Goal: Book appointment/travel/reservation

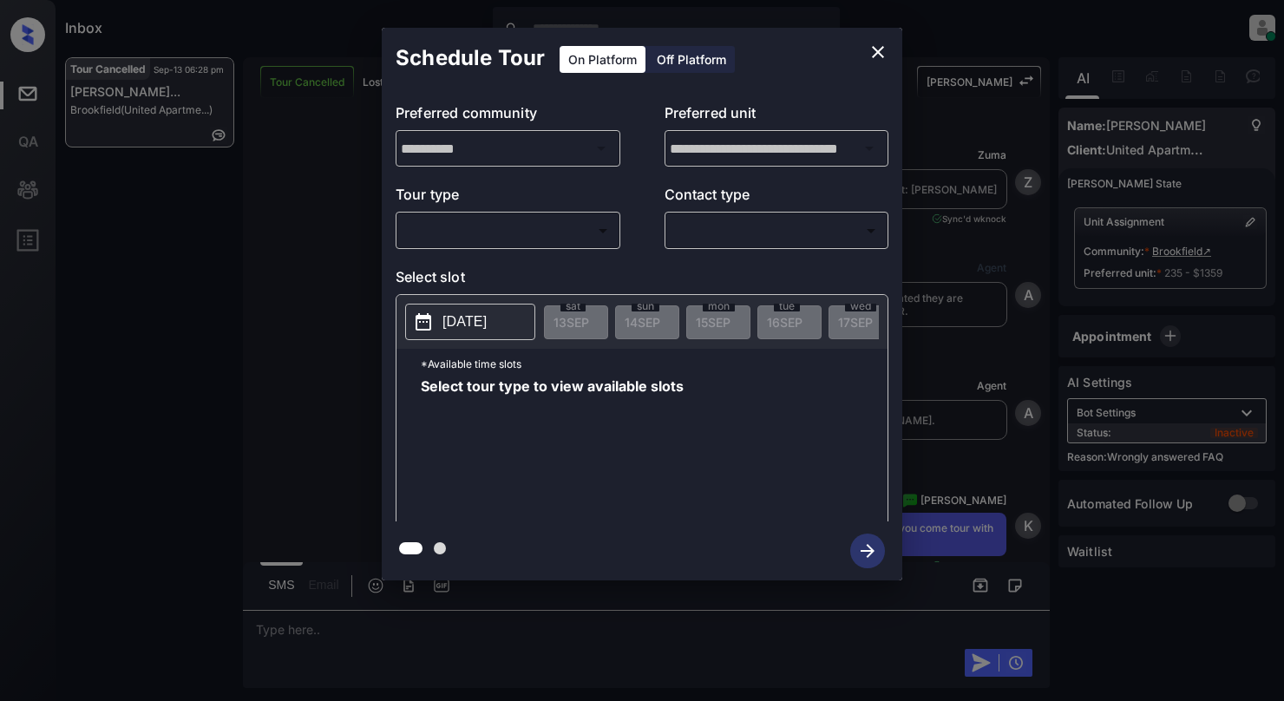
scroll to position [17385, 0]
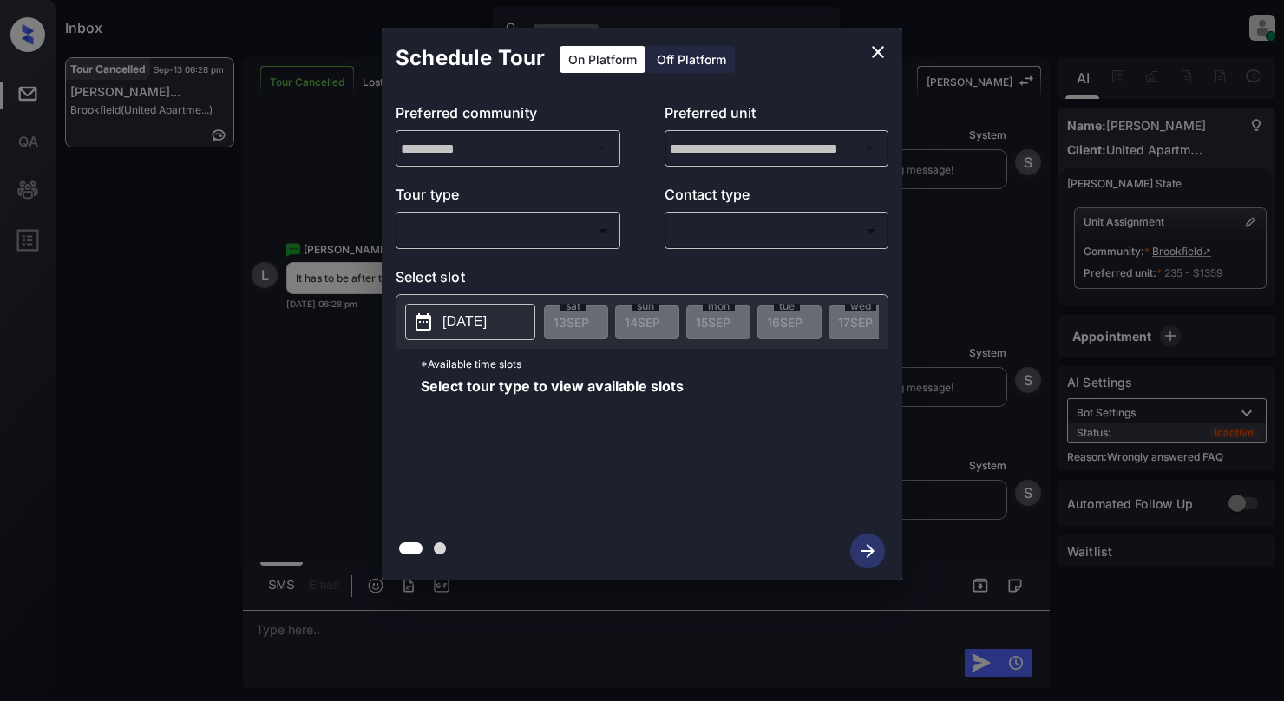
click at [460, 236] on body "Inbox [PERSON_NAME] Online Set yourself offline Set yourself on break Profile S…" at bounding box center [642, 350] width 1284 height 701
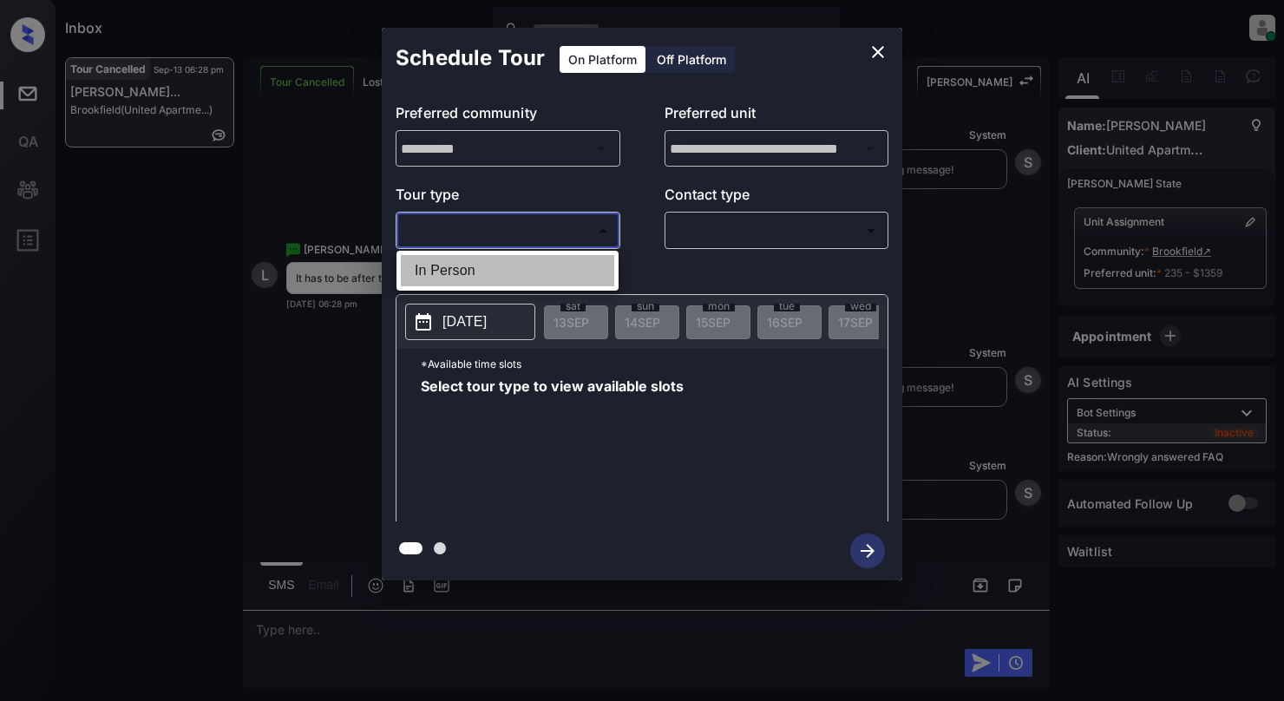
click at [451, 278] on li "In Person" at bounding box center [507, 270] width 213 height 31
type input "********"
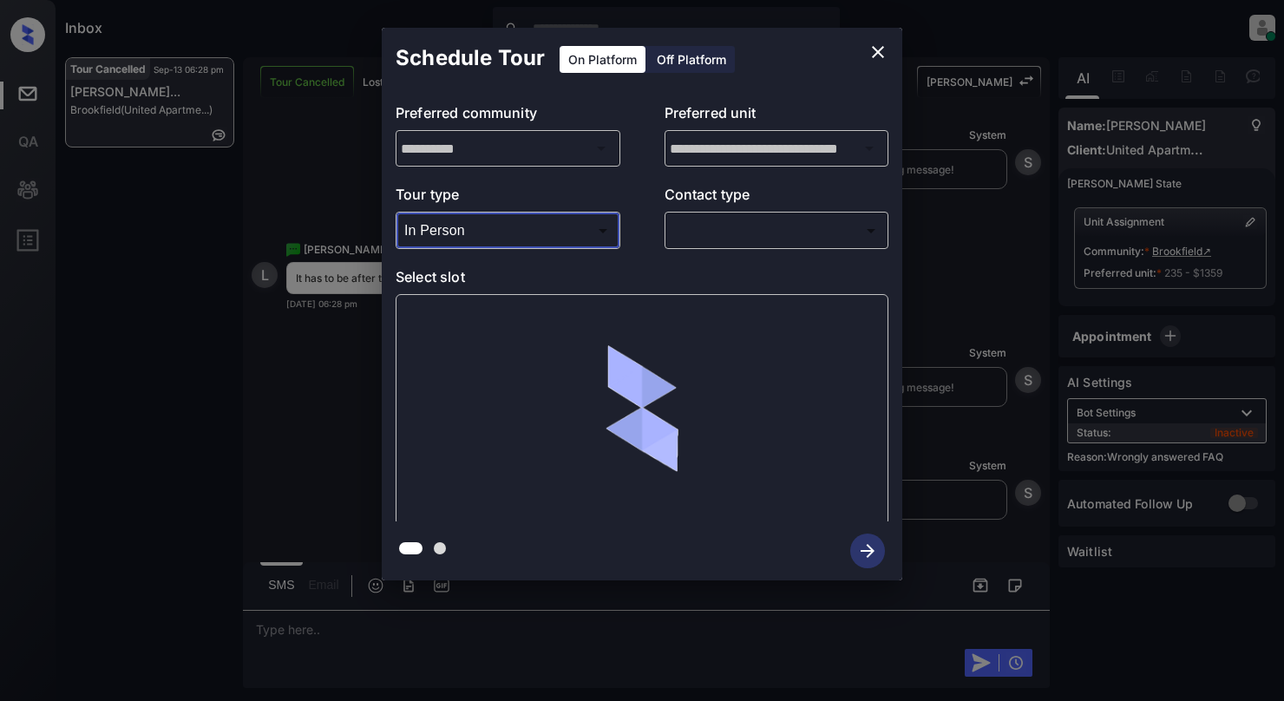
click at [709, 223] on body "Inbox [PERSON_NAME] Online Set yourself offline Set yourself on break Profile S…" at bounding box center [642, 350] width 1284 height 701
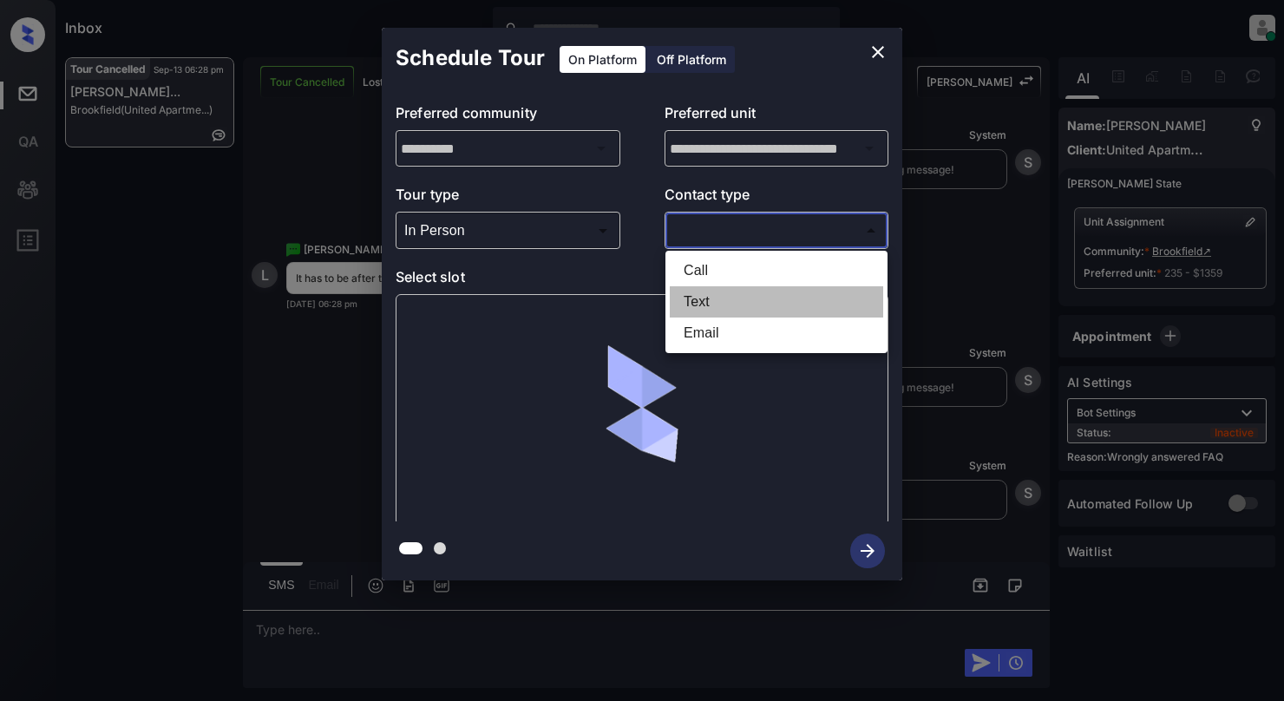
click at [712, 306] on li "Text" at bounding box center [776, 301] width 213 height 31
type input "****"
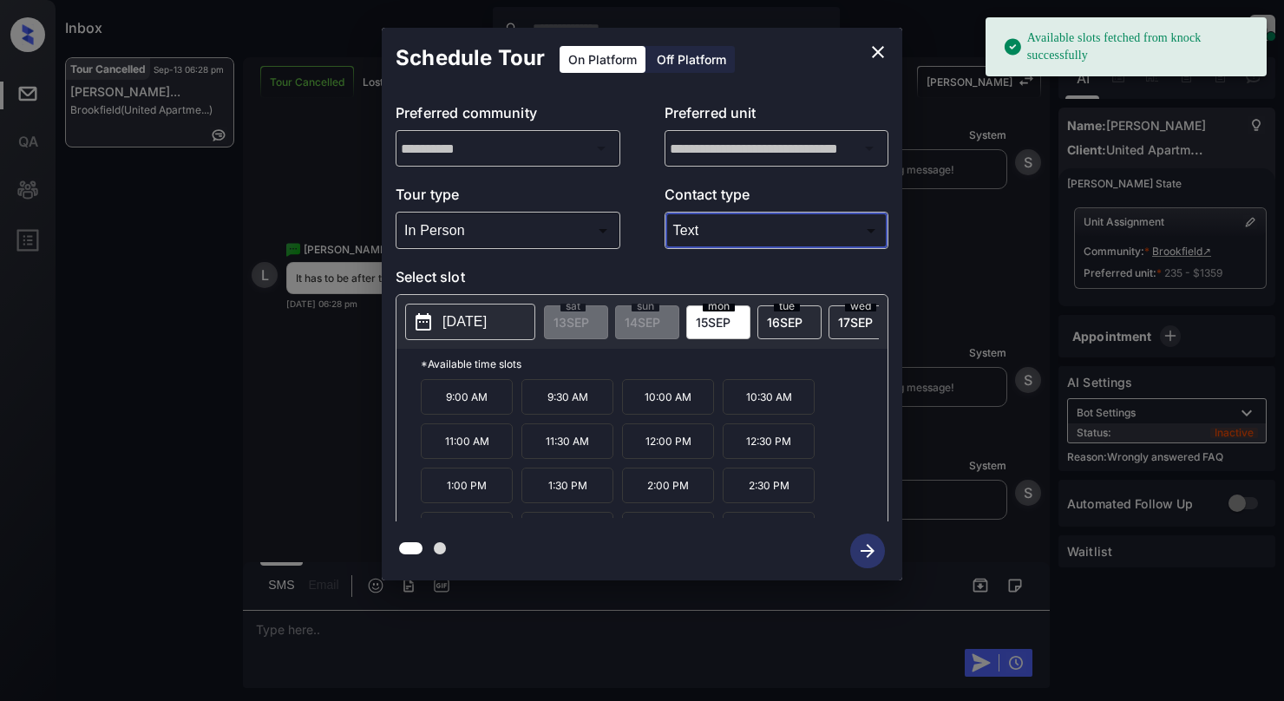
click at [445, 327] on p "[DATE]" at bounding box center [465, 321] width 44 height 21
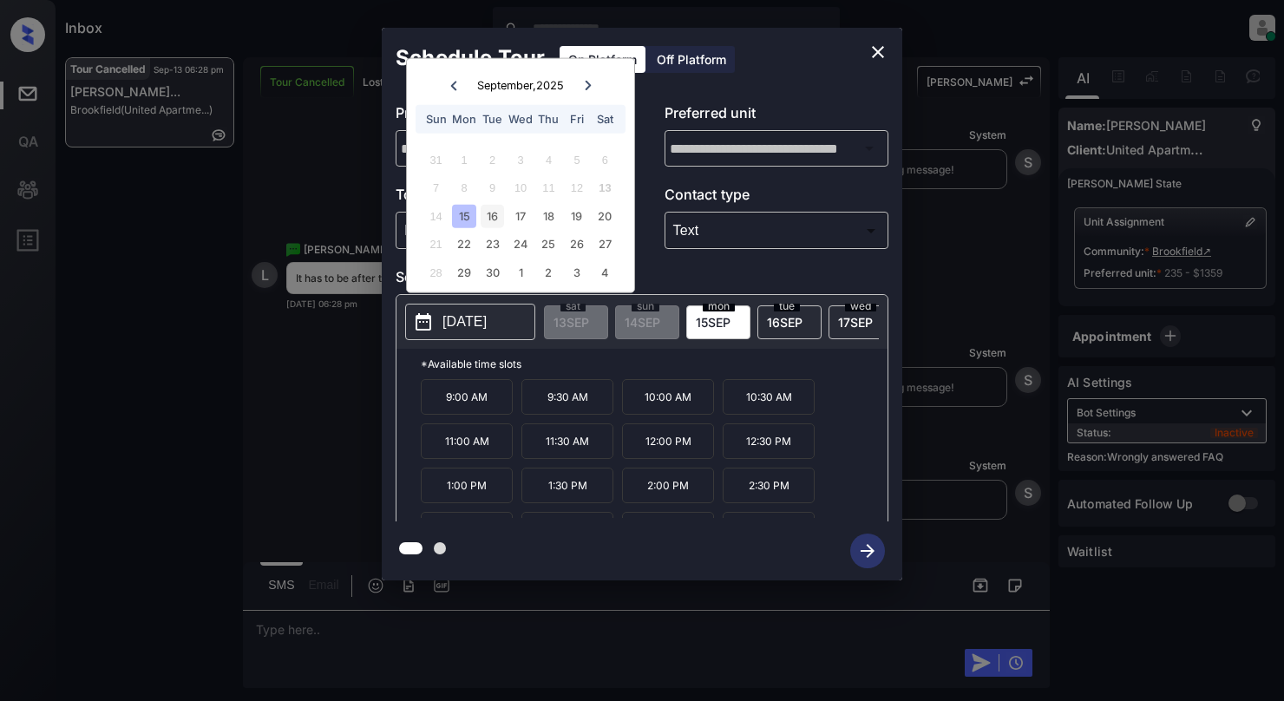
click at [495, 208] on div "16" at bounding box center [492, 215] width 23 height 23
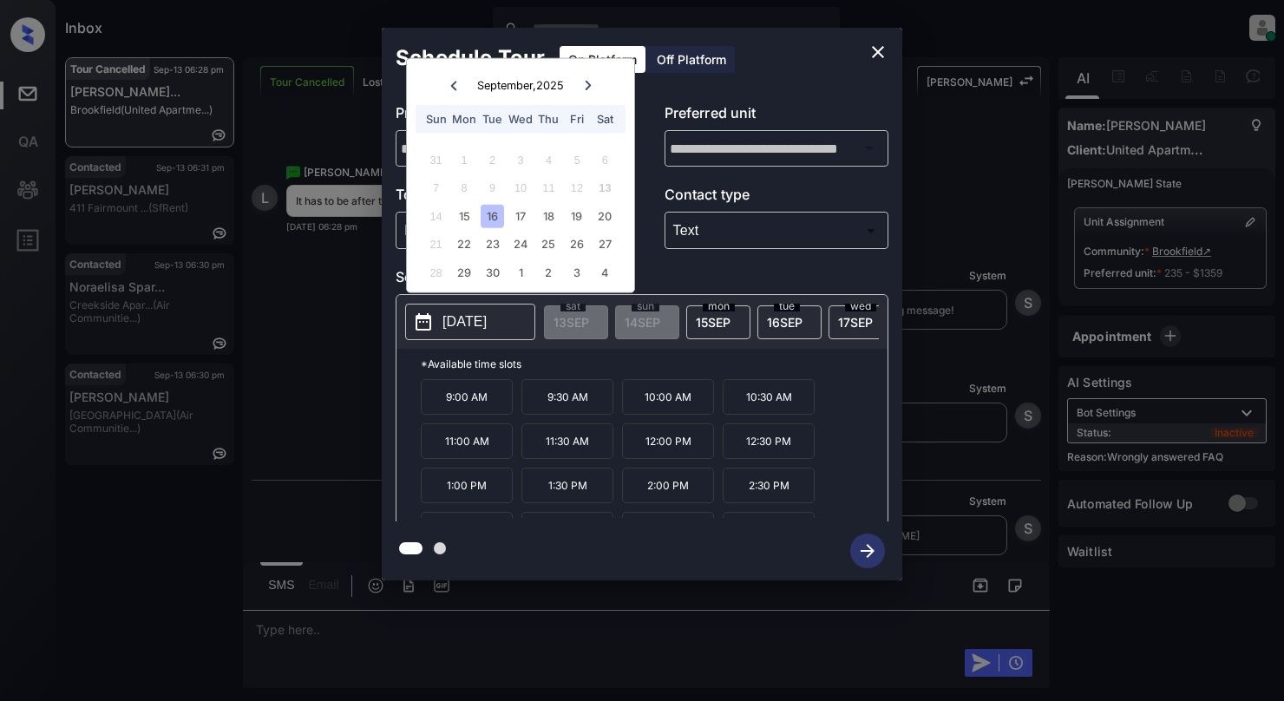
scroll to position [17498, 0]
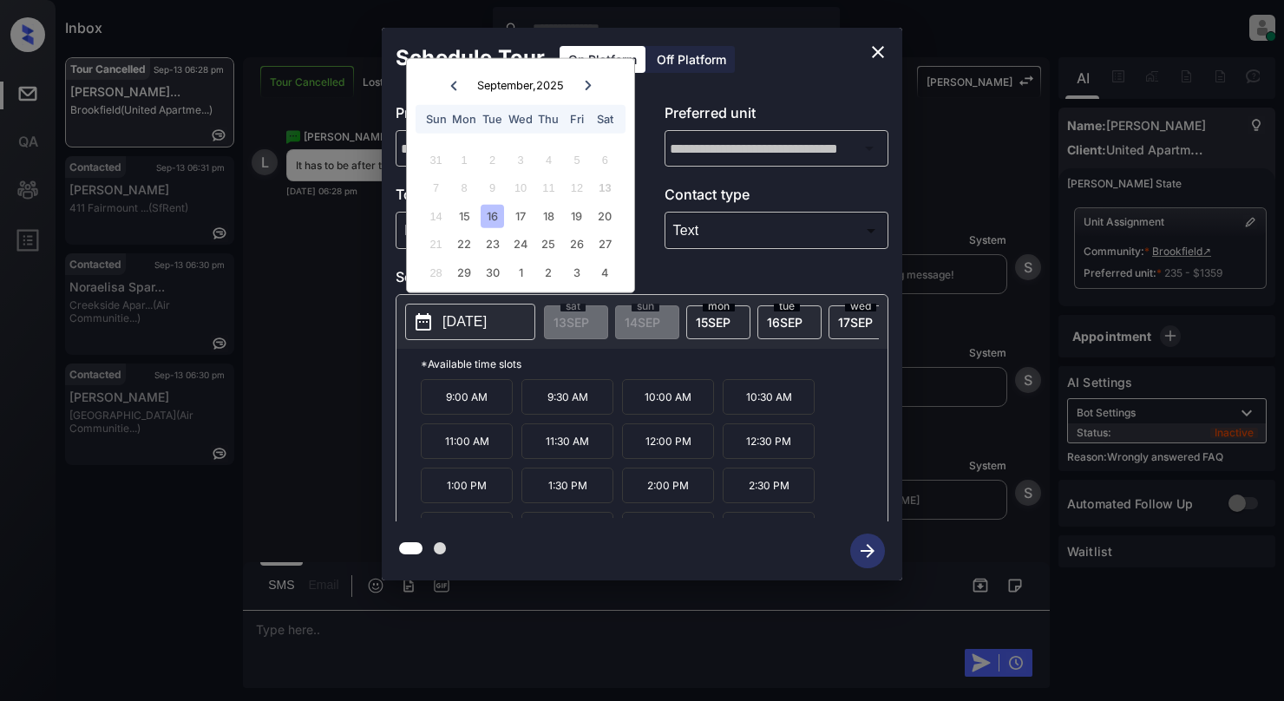
click at [873, 52] on icon "close" at bounding box center [878, 52] width 21 height 21
